Goal: Information Seeking & Learning: Learn about a topic

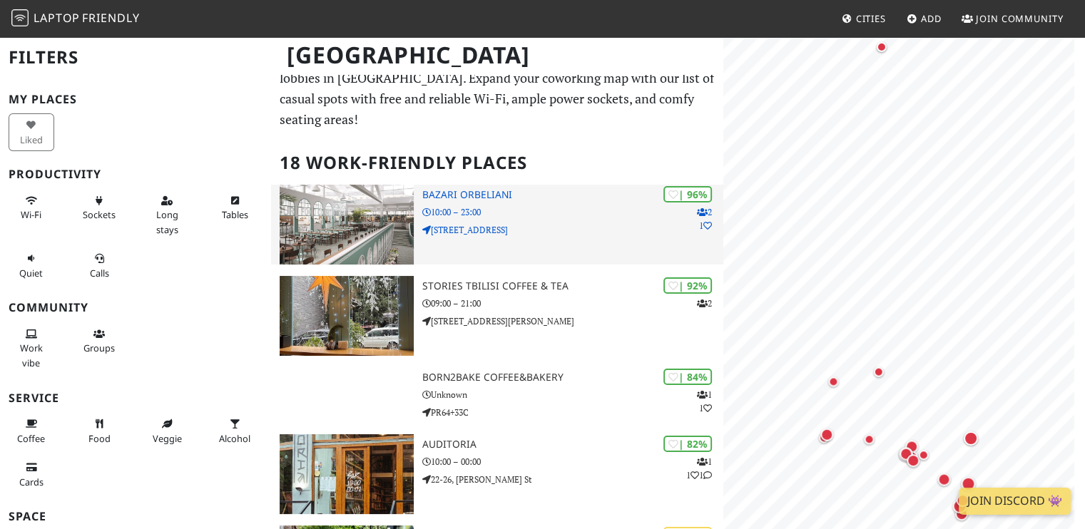
scroll to position [29, 0]
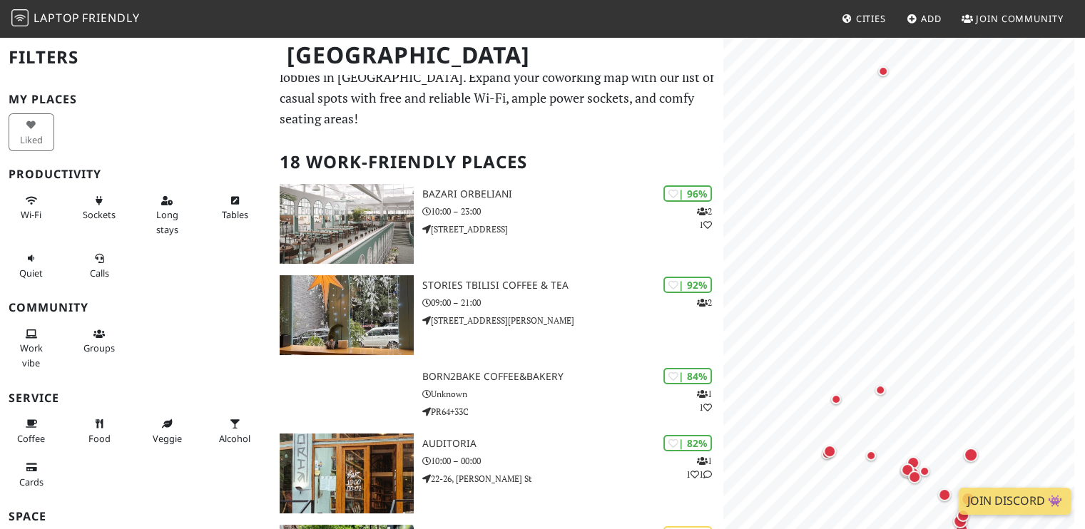
click at [641, 140] on h2 "18 Work-Friendly Places" at bounding box center [497, 161] width 435 height 43
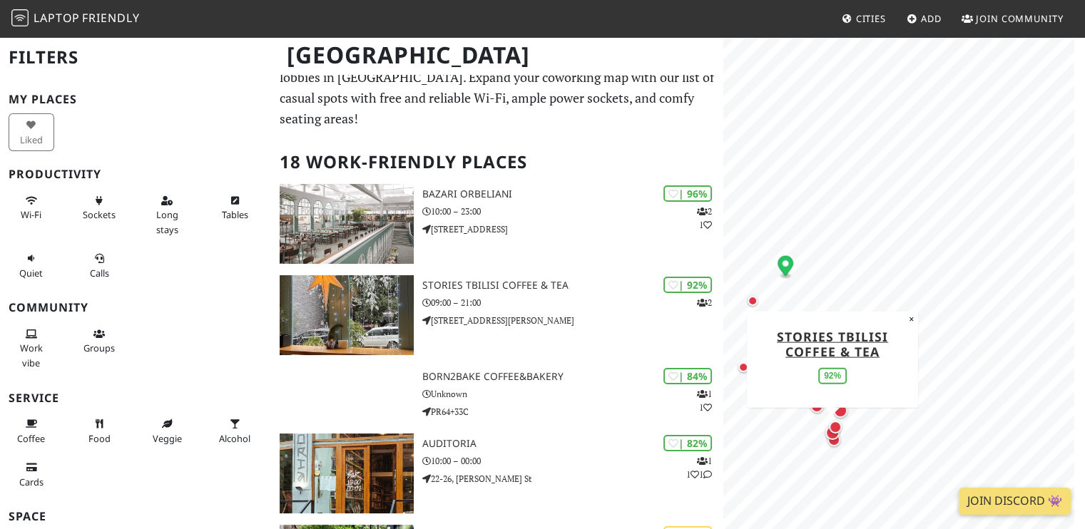
click at [785, 267] on icon "Map marker" at bounding box center [785, 265] width 16 height 20
click at [787, 262] on g "Map marker" at bounding box center [785, 266] width 16 height 23
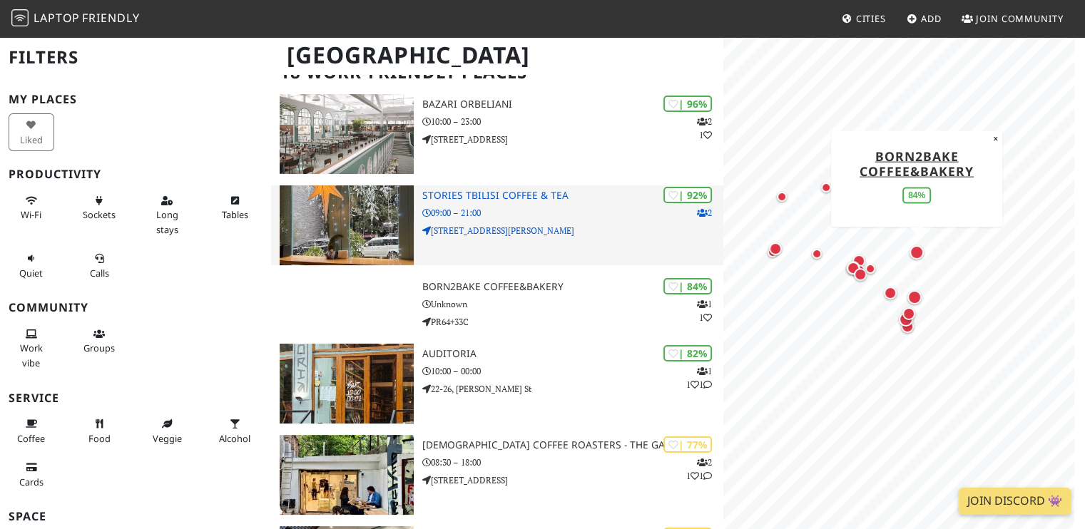
scroll to position [174, 0]
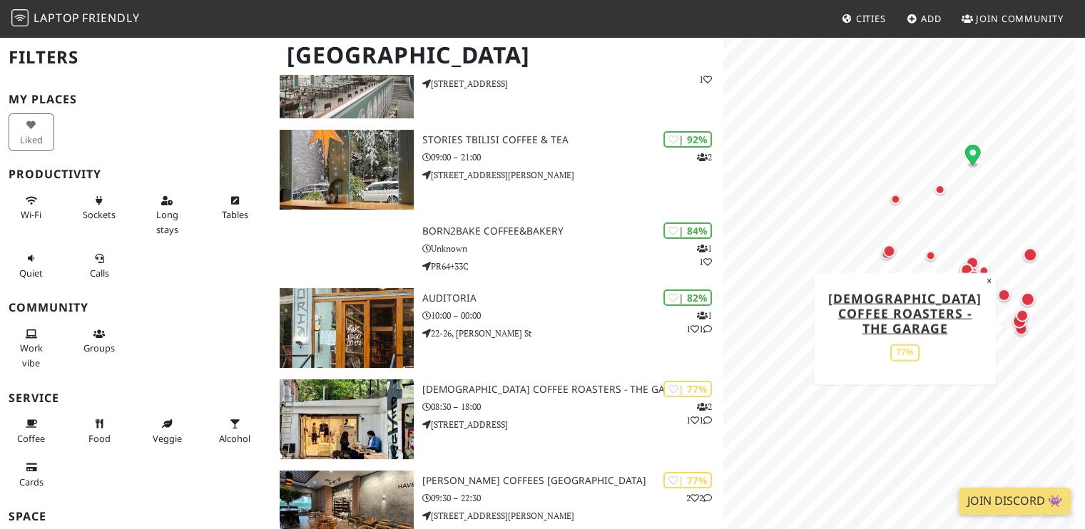
click at [937, 384] on div "MapLibre | Protomaps © OpenStreetMap Shavi Coffee Roasters - The Garage 77% ×" at bounding box center [904, 300] width 362 height 529
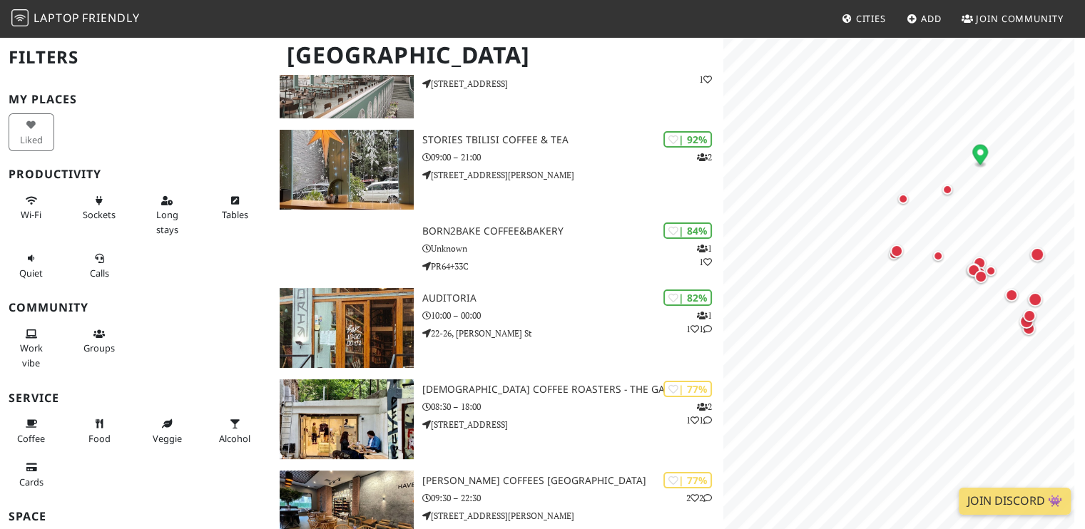
click at [179, 337] on div "Work vibe Groups" at bounding box center [135, 348] width 271 height 58
click at [100, 265] on button "Calls" at bounding box center [99, 266] width 46 height 38
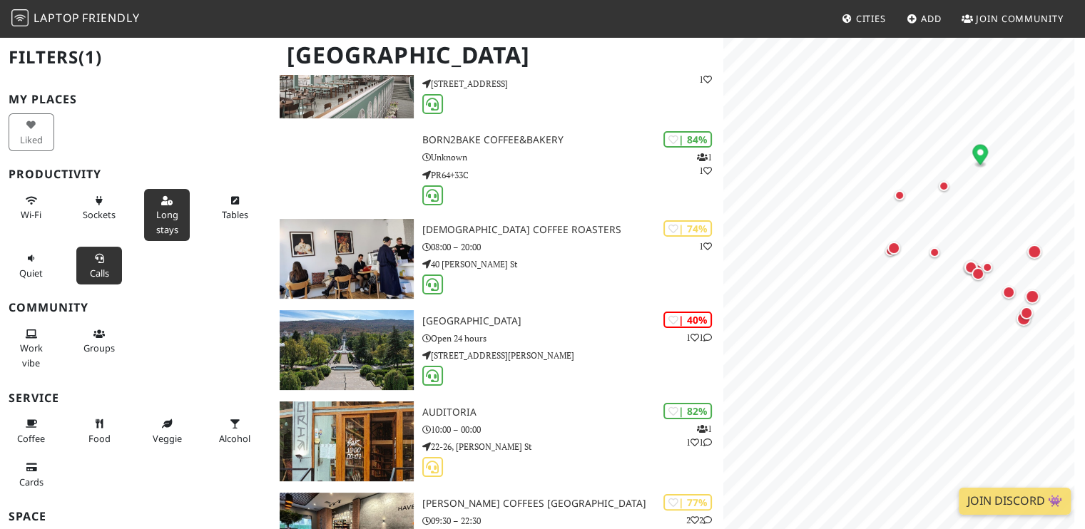
click at [165, 205] on button "Long stays" at bounding box center [167, 215] width 46 height 52
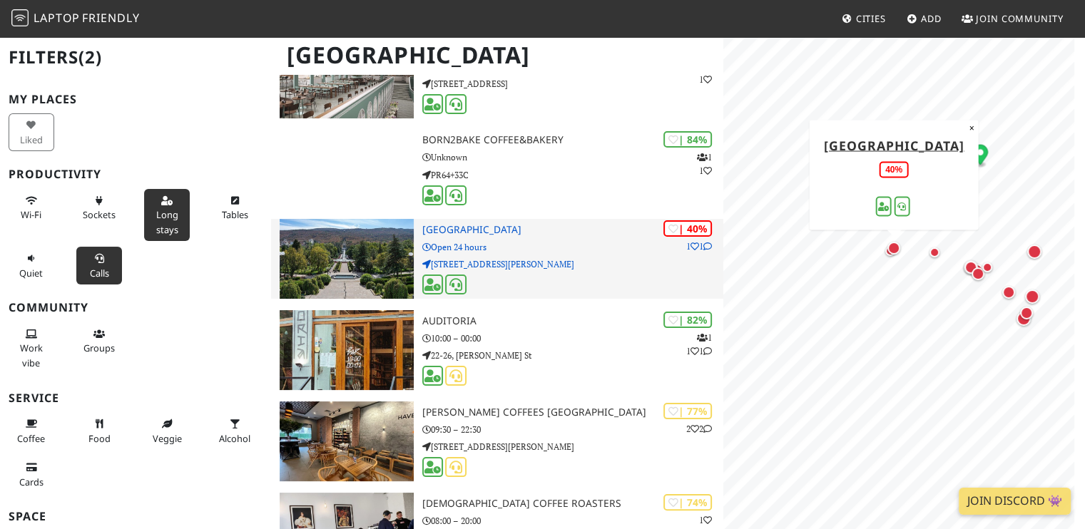
scroll to position [0, 0]
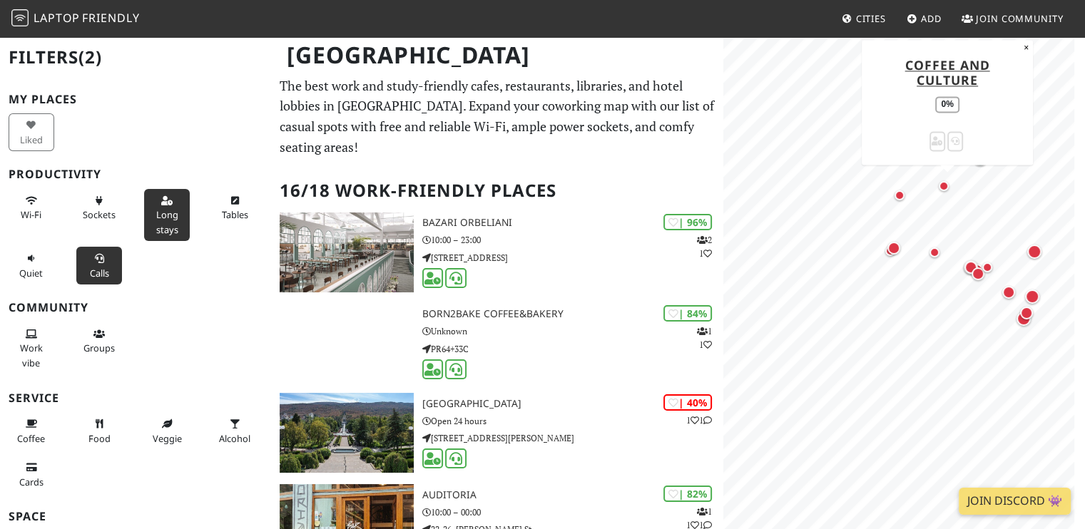
click at [942, 181] on div "Map marker" at bounding box center [943, 186] width 10 height 10
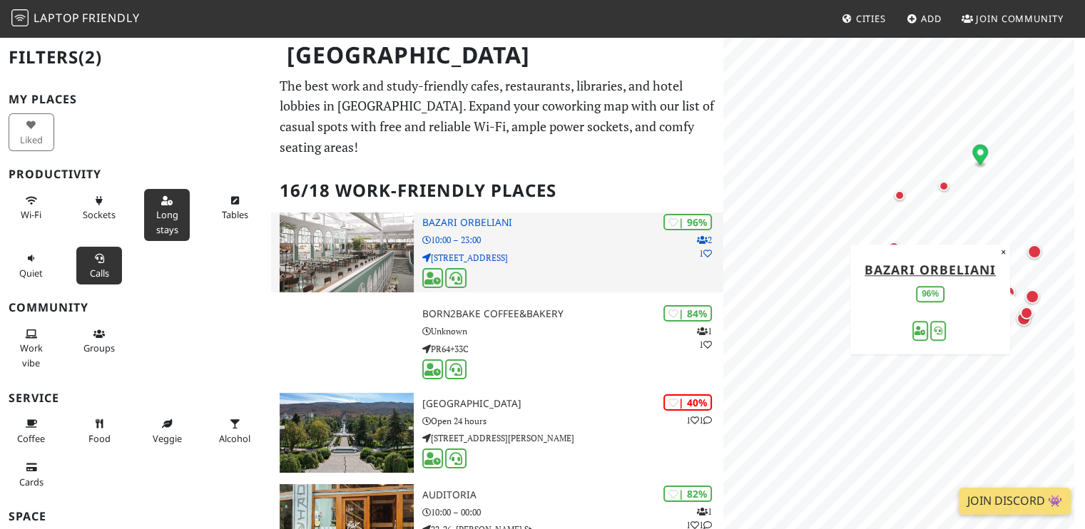
click at [366, 225] on img at bounding box center [346, 252] width 133 height 80
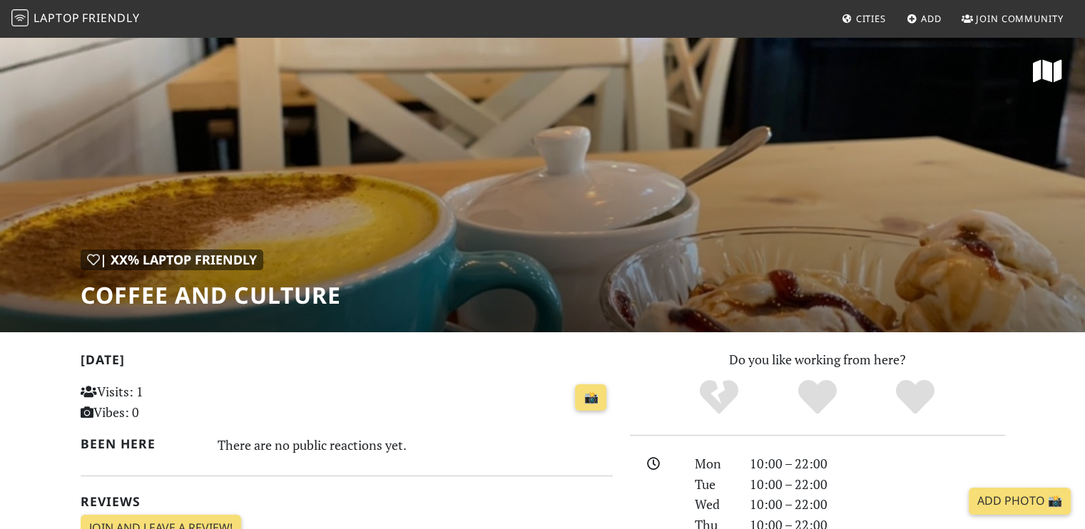
click at [813, 188] on div "| XX% Laptop Friendly Coffee and Culture" at bounding box center [542, 184] width 1085 height 297
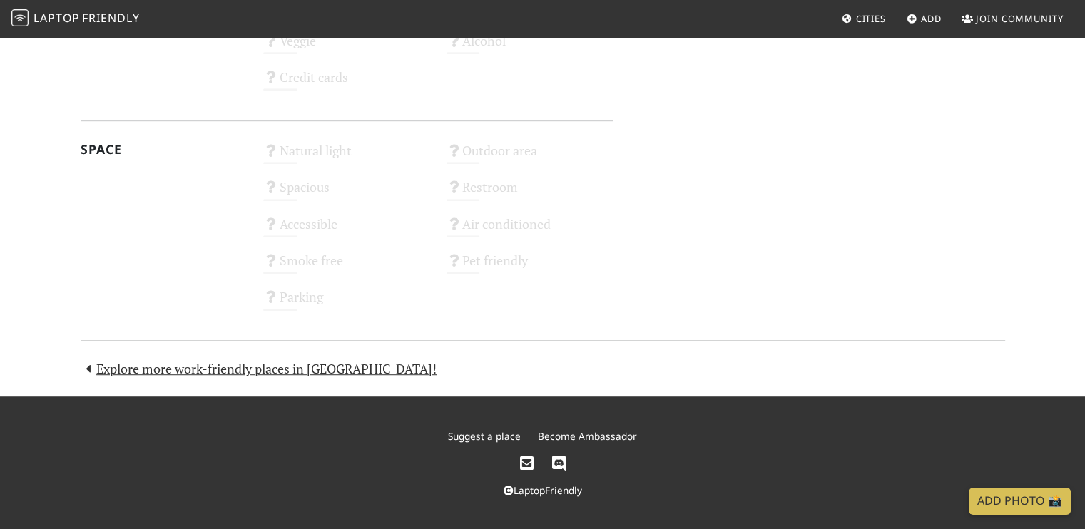
scroll to position [816, 0]
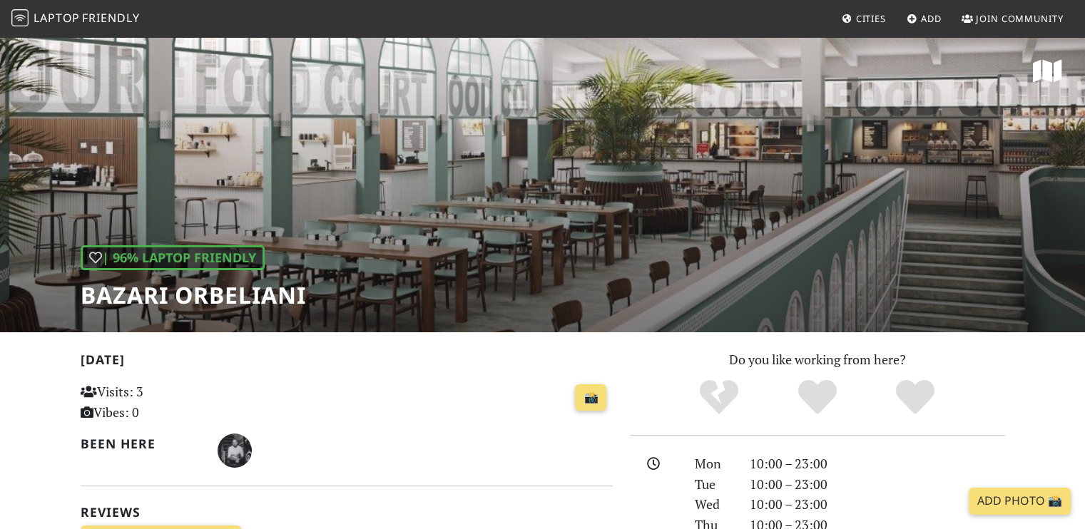
click at [671, 322] on div "| 96% Laptop Friendly Bazari Orbeliani" at bounding box center [542, 184] width 1085 height 297
click at [240, 452] on img "Alan Leviton" at bounding box center [234, 451] width 34 height 34
click at [247, 423] on div "Visits: 3 Vibes: 0" at bounding box center [163, 407] width 183 height 56
click at [237, 447] on img "Alan Leviton" at bounding box center [234, 451] width 34 height 34
click at [237, 424] on div "Visits: 3 Vibes: 0" at bounding box center [163, 407] width 183 height 56
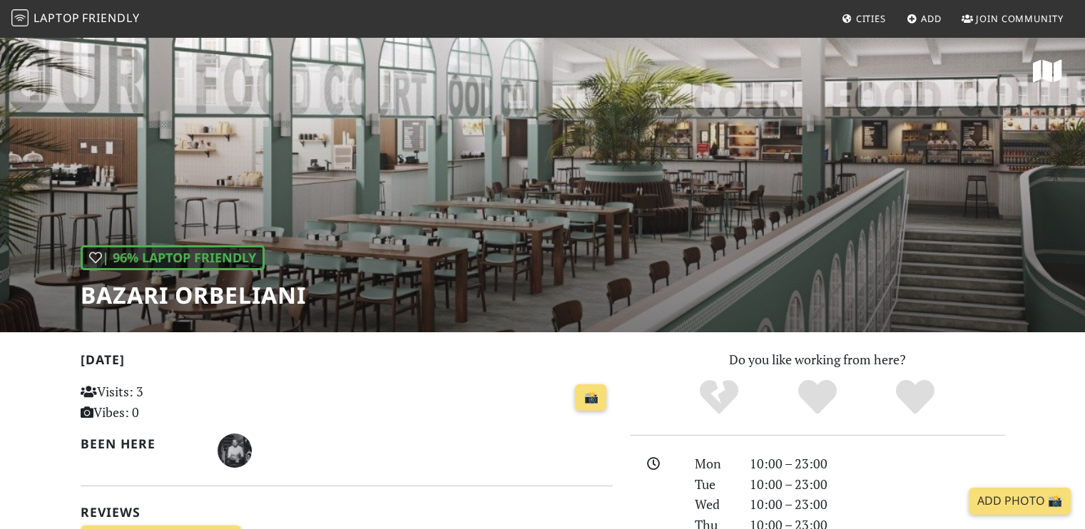
click at [237, 424] on div "Visits: 3 Vibes: 0" at bounding box center [163, 407] width 183 height 56
click at [237, 445] on img "Alan Leviton" at bounding box center [234, 451] width 34 height 34
click at [227, 415] on p "Visits: 3 Vibes: 0" at bounding box center [164, 401] width 166 height 41
click at [242, 449] on img "Alan Leviton" at bounding box center [234, 451] width 34 height 34
click at [239, 453] on img "Alan Leviton" at bounding box center [234, 451] width 34 height 34
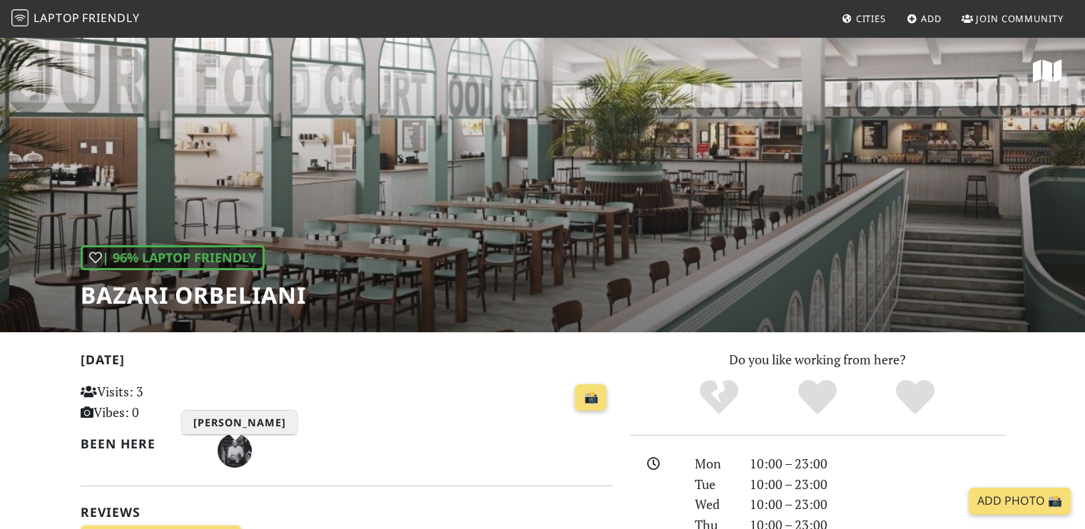
click at [237, 441] on div at bounding box center [235, 439] width 11 height 6
drag, startPoint x: 279, startPoint y: 348, endPoint x: 367, endPoint y: 233, distance: 144.9
click at [542, 299] on div "| 96% Laptop Friendly Bazari Orbeliani" at bounding box center [542, 184] width 1085 height 297
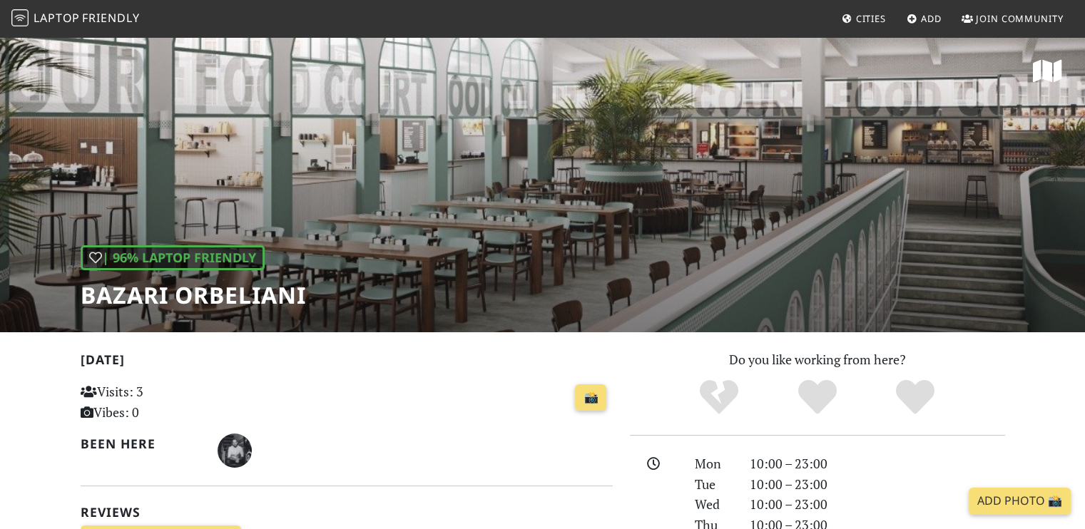
click at [288, 284] on h1 "Bazari Orbeliani" at bounding box center [193, 295] width 225 height 27
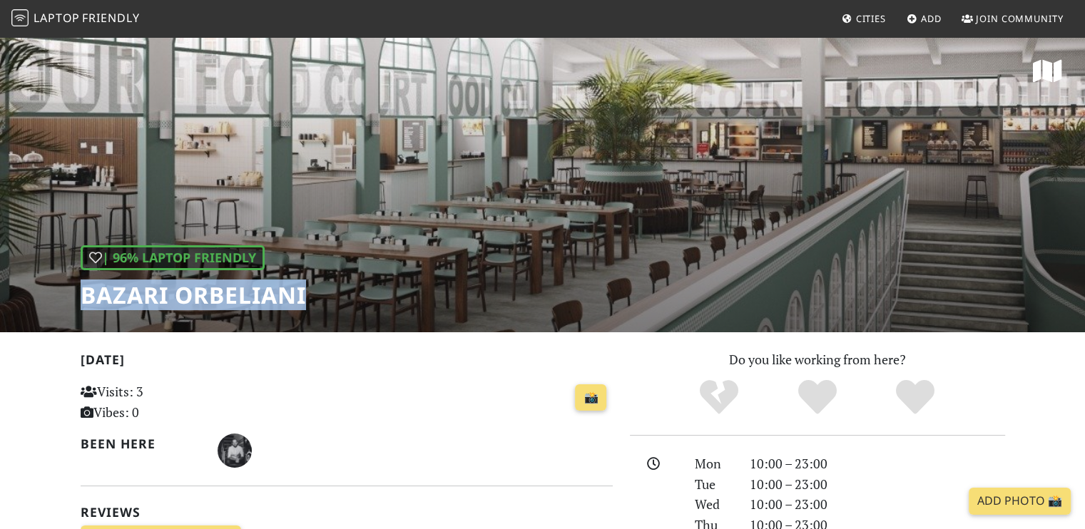
click at [288, 284] on h1 "Bazari Orbeliani" at bounding box center [193, 295] width 225 height 27
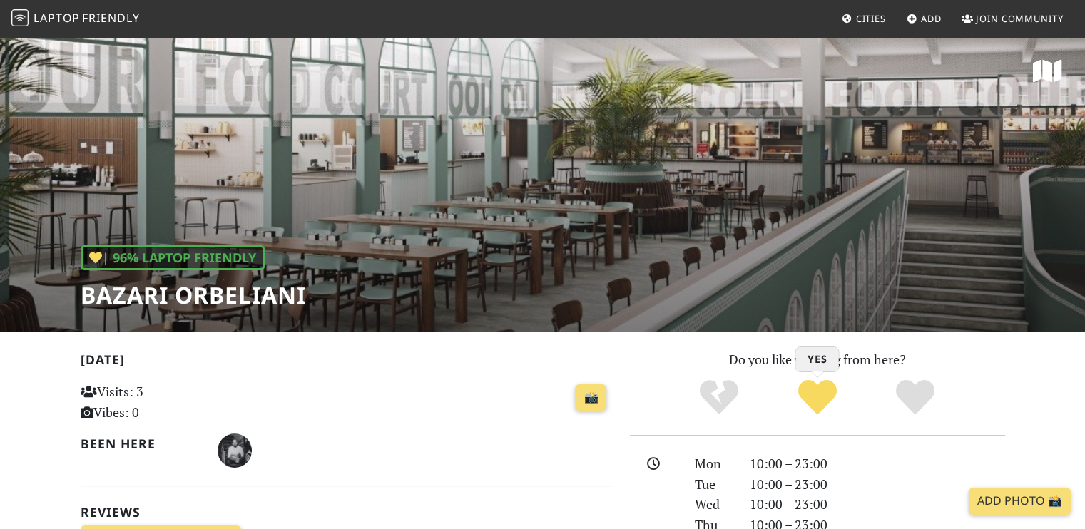
click at [832, 397] on icon "Yes" at bounding box center [817, 397] width 39 height 39
